Goal: Task Accomplishment & Management: Manage account settings

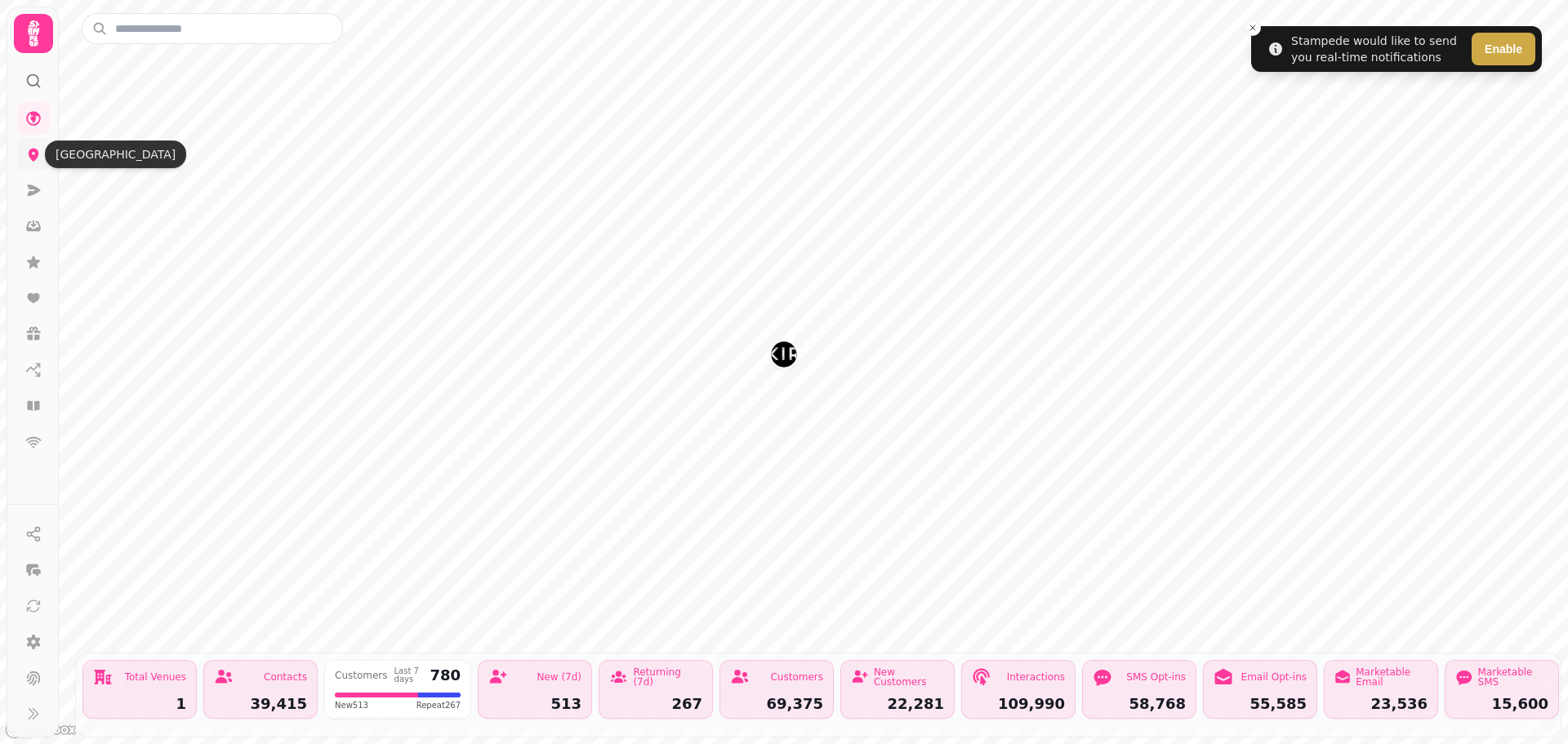
click at [34, 157] on icon at bounding box center [34, 156] width 10 height 13
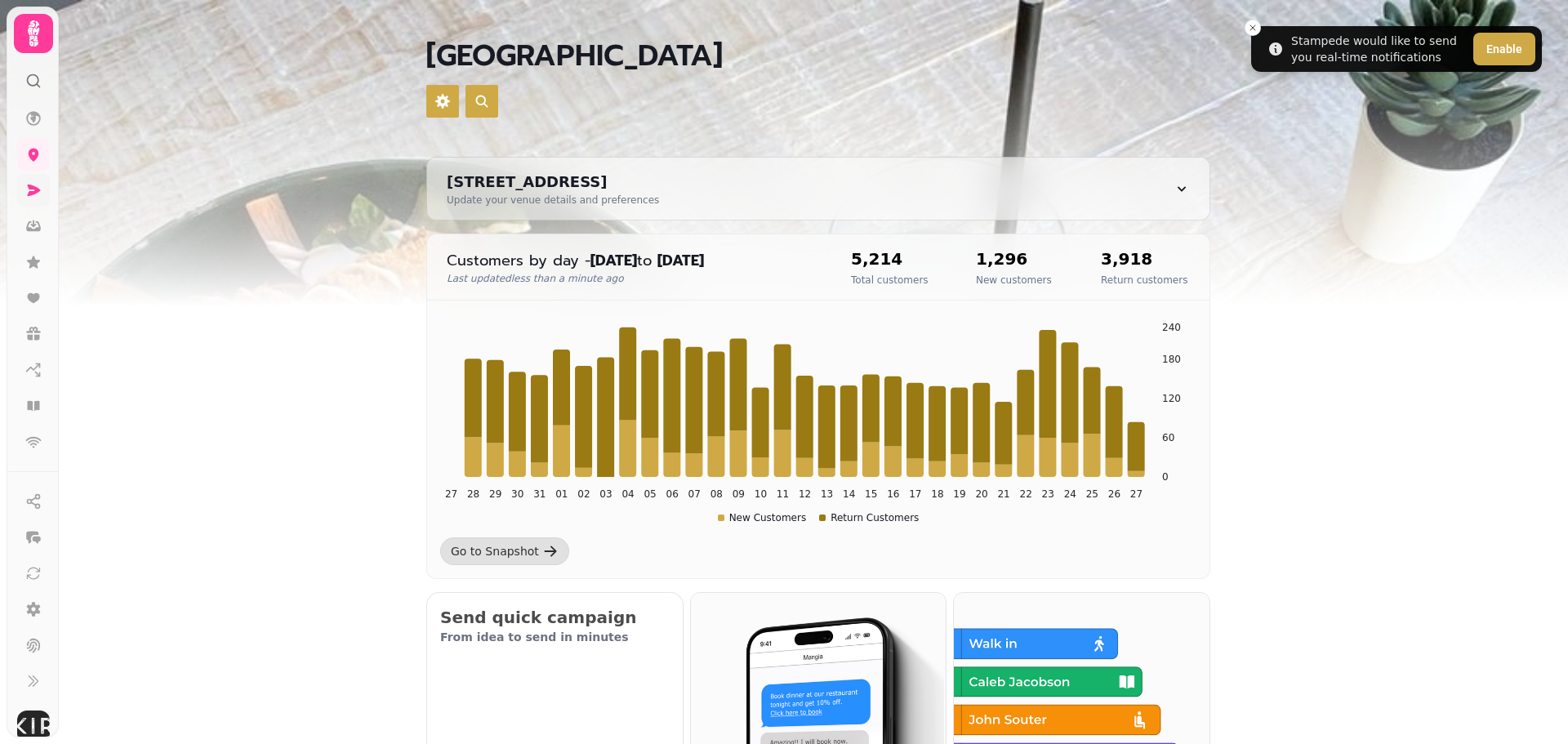
click at [44, 187] on link at bounding box center [33, 190] width 33 height 33
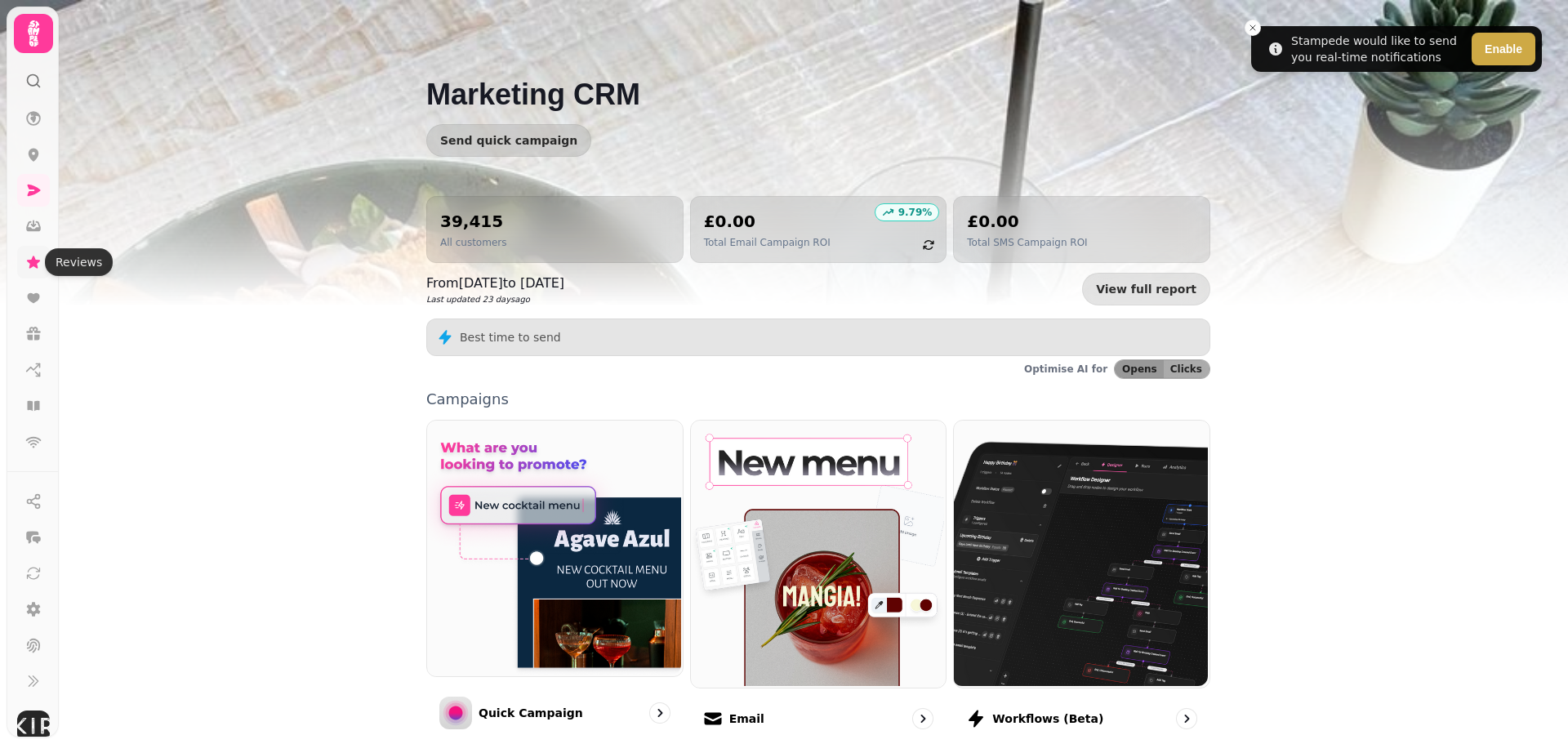
click at [34, 256] on icon at bounding box center [34, 263] width 17 height 17
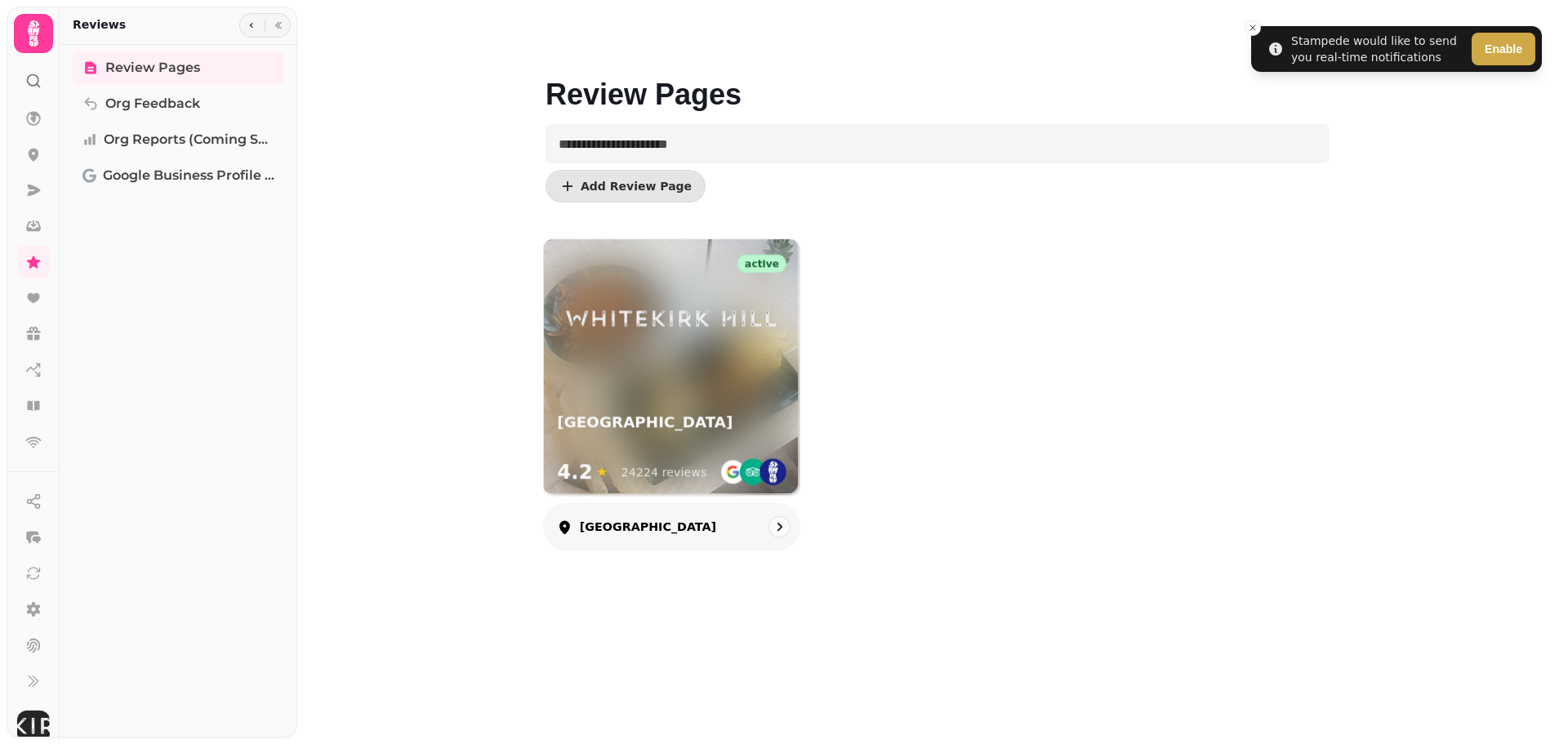
click at [723, 468] on img at bounding box center [733, 472] width 27 height 27
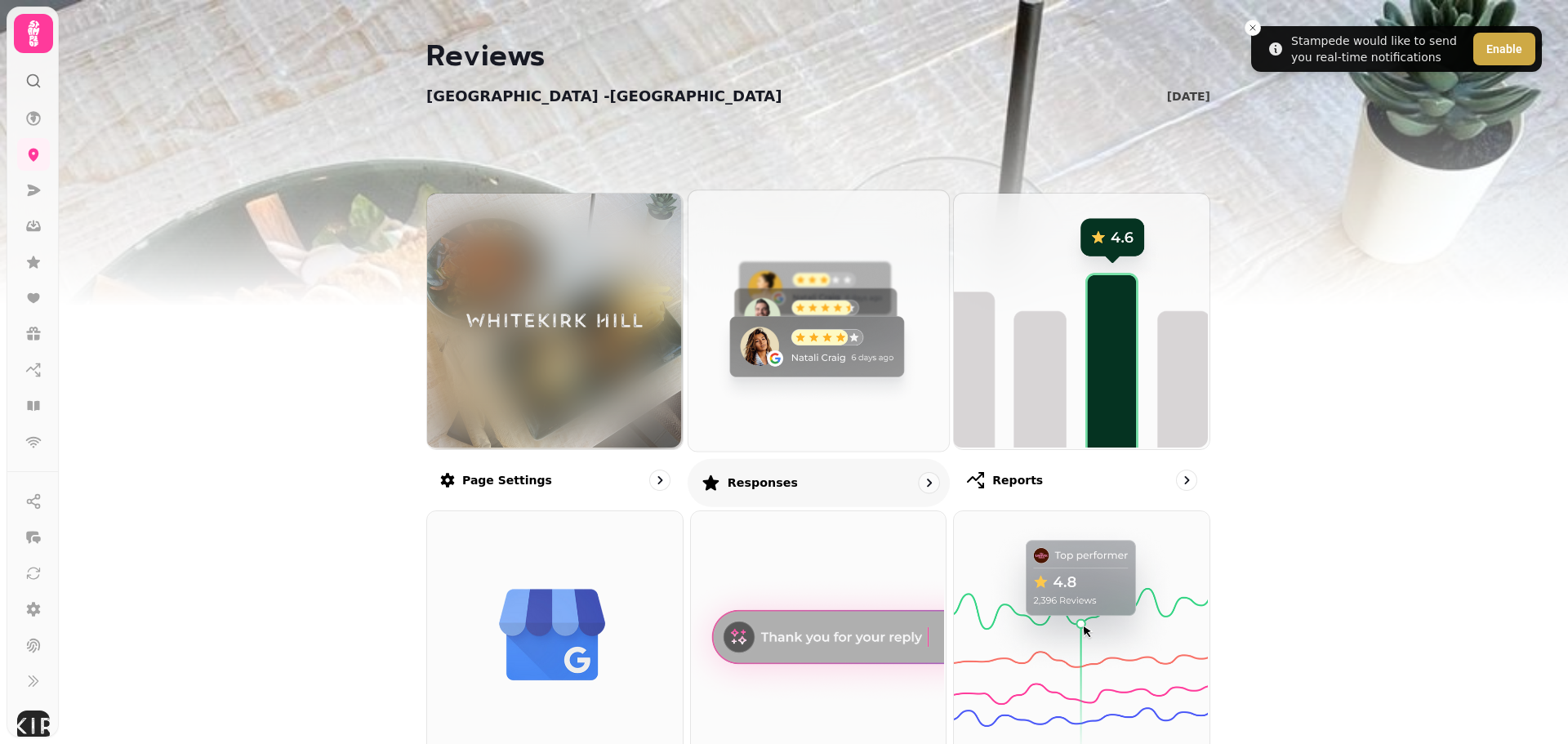
click at [792, 436] on img at bounding box center [817, 319] width 261 height 261
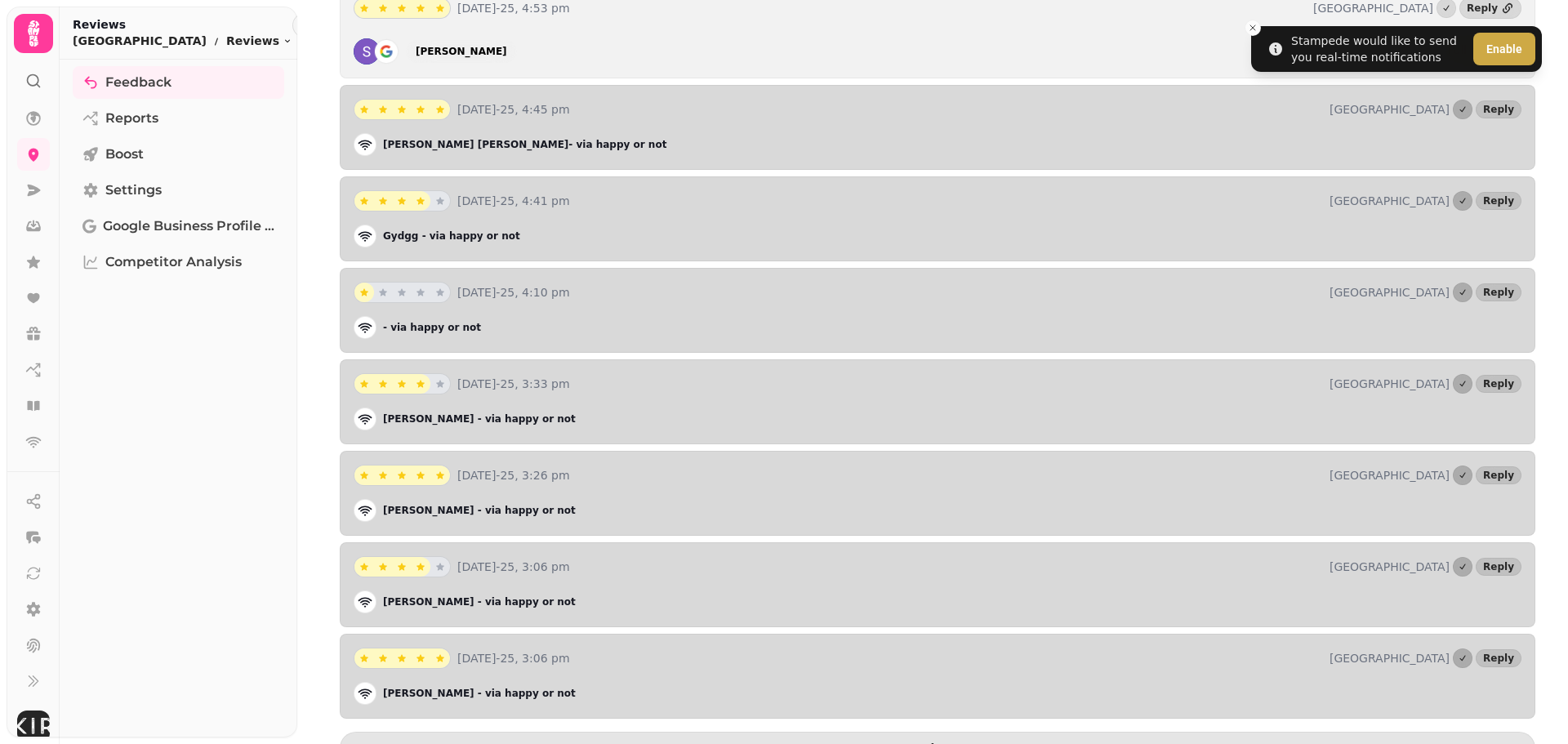
scroll to position [2005, 0]
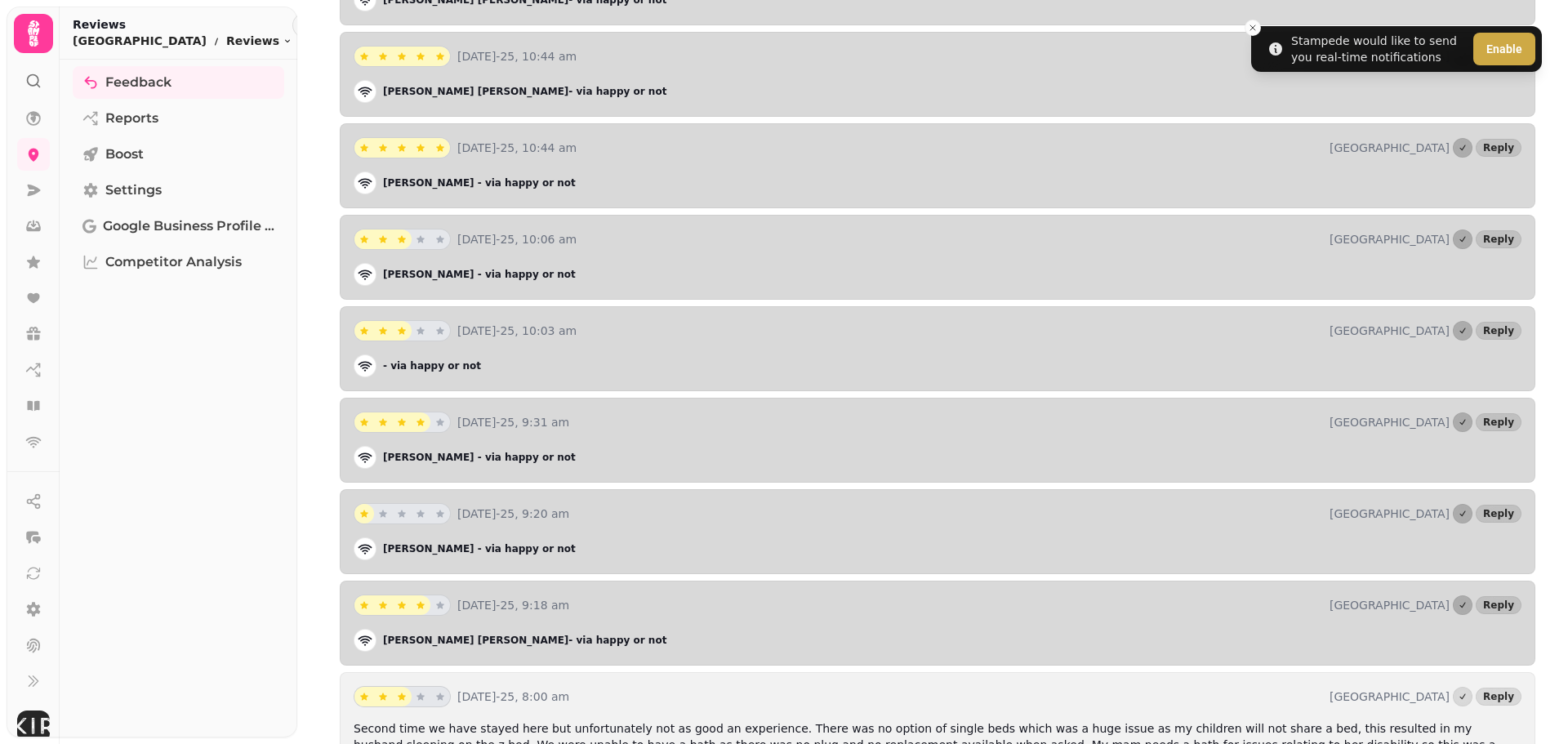
scroll to position [4700, 0]
